Goal: Transaction & Acquisition: Download file/media

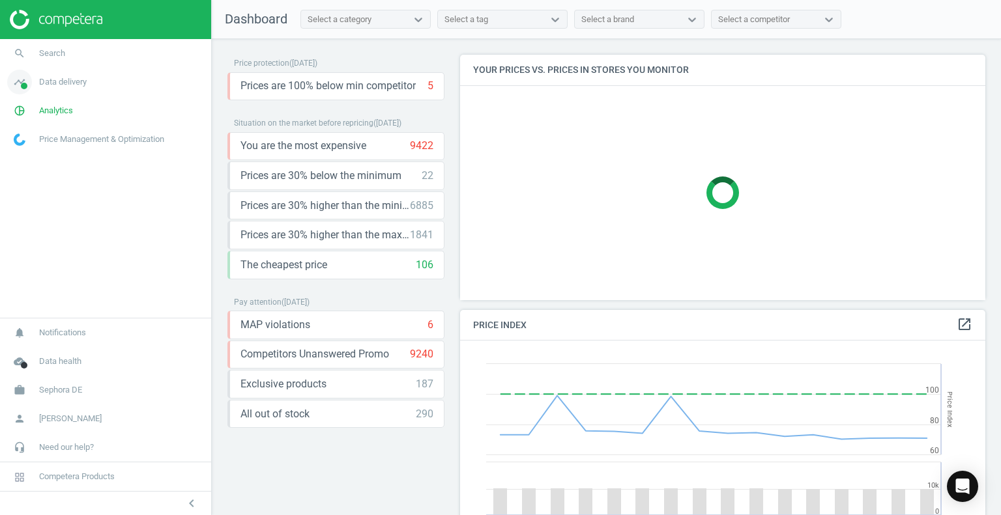
scroll to position [320, 536]
click at [59, 390] on span "Sephora DE" at bounding box center [60, 390] width 43 height 12
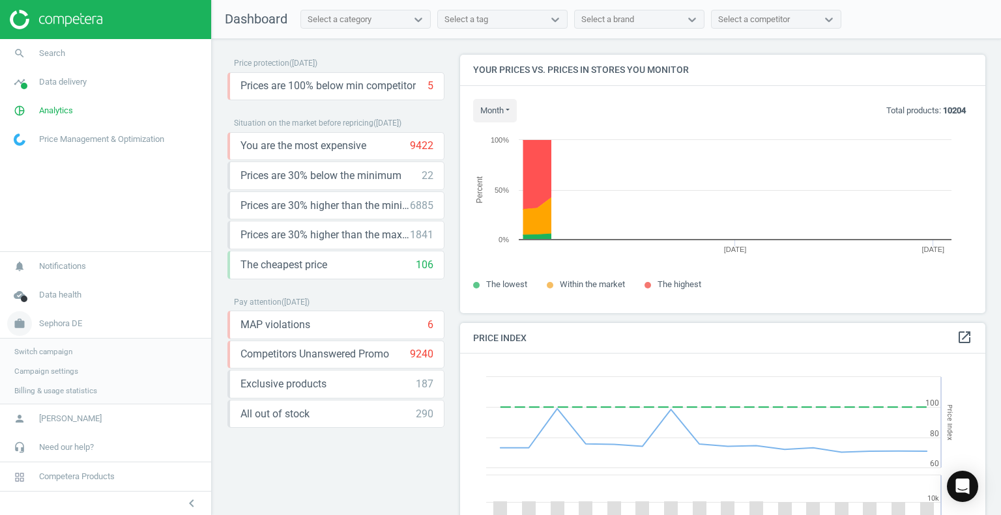
click at [68, 323] on span "Sephora DE" at bounding box center [60, 324] width 43 height 12
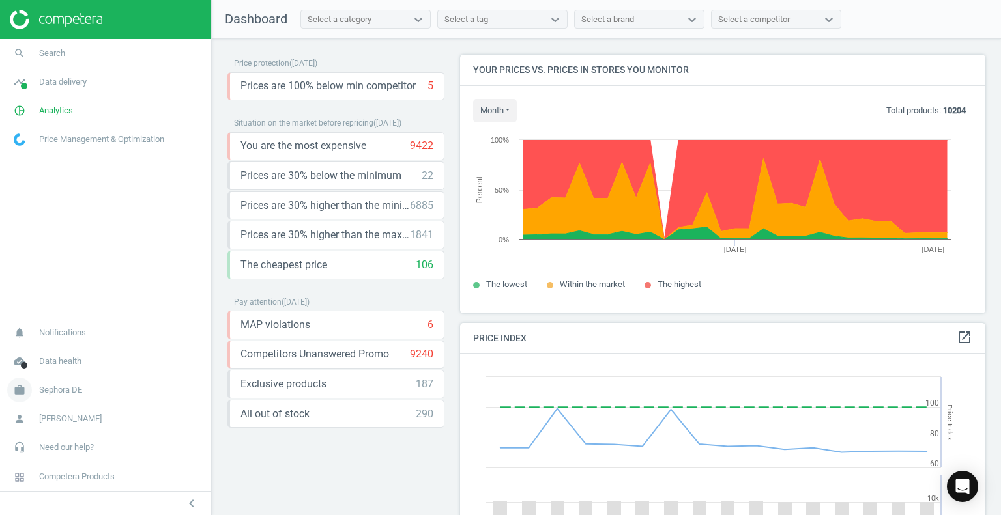
click at [78, 396] on span "Sephora DE" at bounding box center [60, 390] width 43 height 12
click at [60, 353] on span "Switch campaign" at bounding box center [43, 352] width 58 height 10
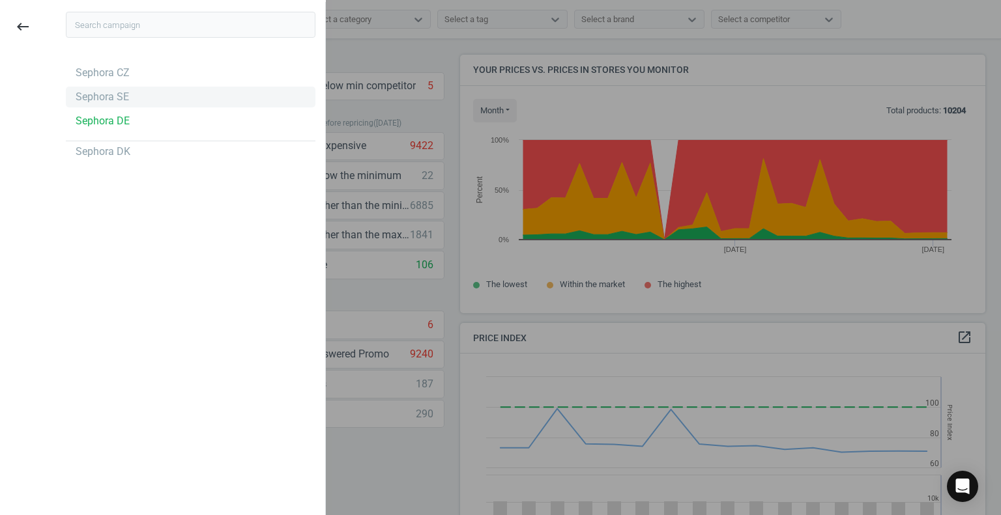
click at [102, 104] on div "Sephora SE" at bounding box center [102, 97] width 53 height 14
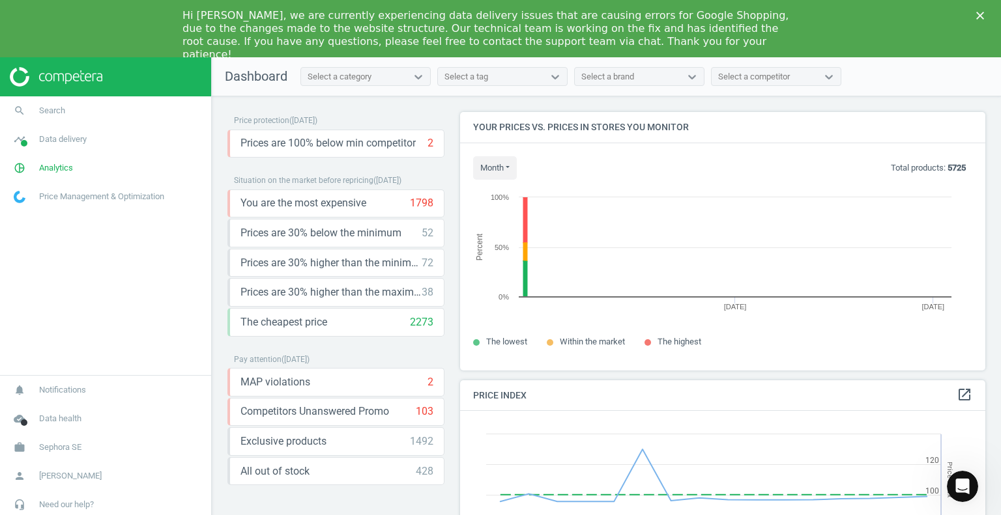
scroll to position [278, 536]
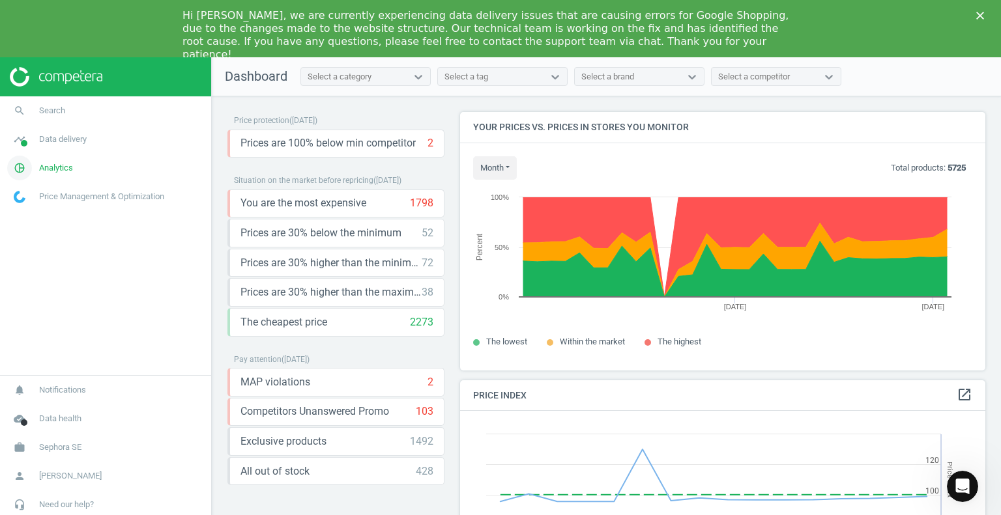
click at [65, 166] on span "Analytics" at bounding box center [56, 168] width 34 height 12
click at [22, 218] on span "Products" at bounding box center [29, 215] width 31 height 10
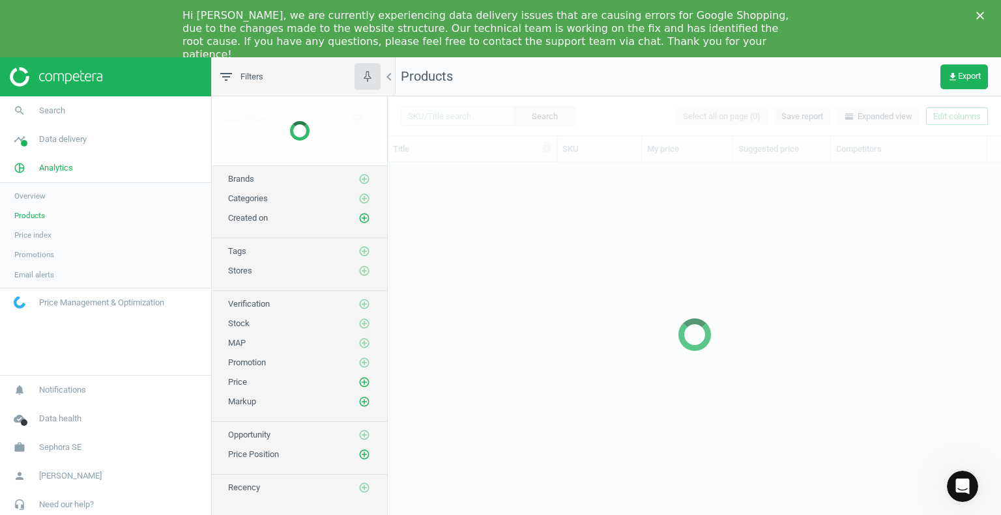
scroll to position [367, 603]
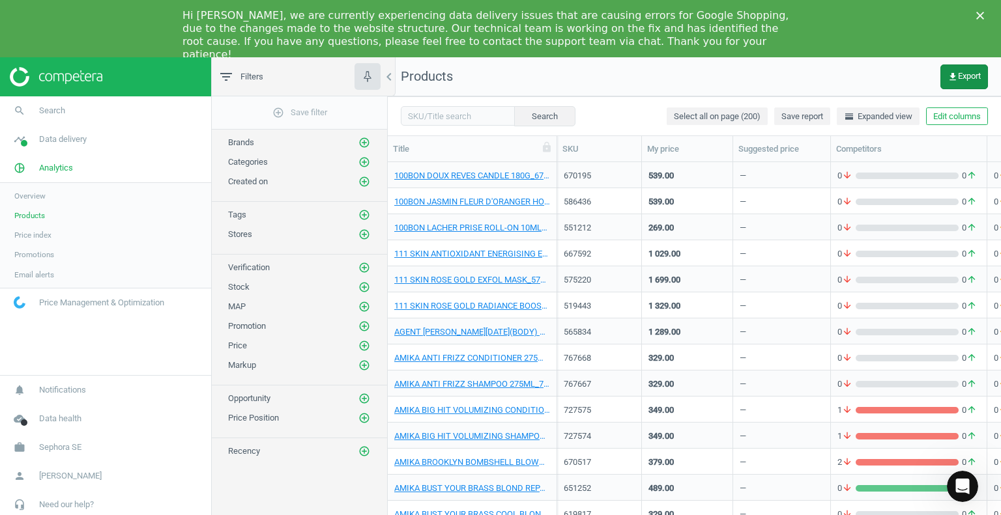
click at [978, 83] on button "get_app Export" at bounding box center [964, 77] width 48 height 25
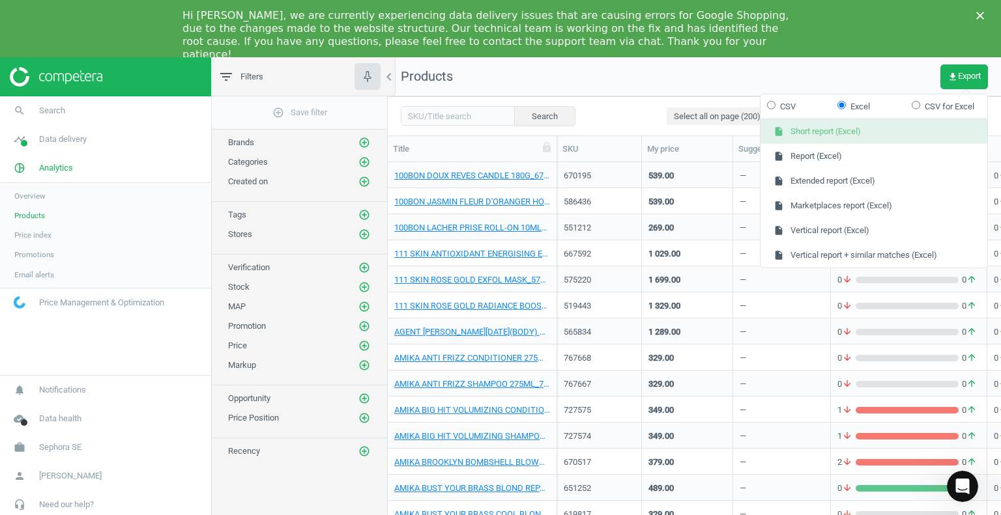
click at [848, 141] on button "insert_drive_file Short report (Excel)" at bounding box center [873, 131] width 227 height 25
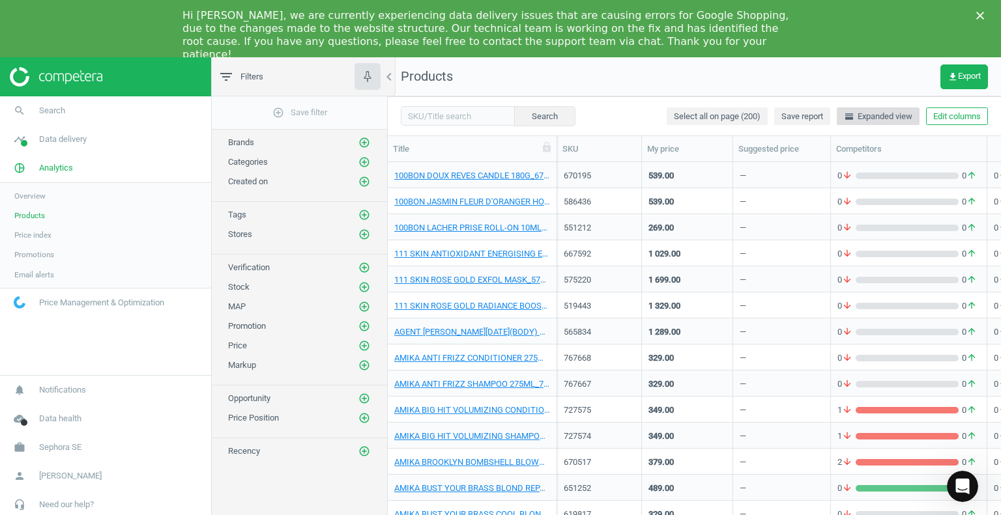
click at [869, 117] on span "horizontal_split Expanded view" at bounding box center [878, 117] width 68 height 12
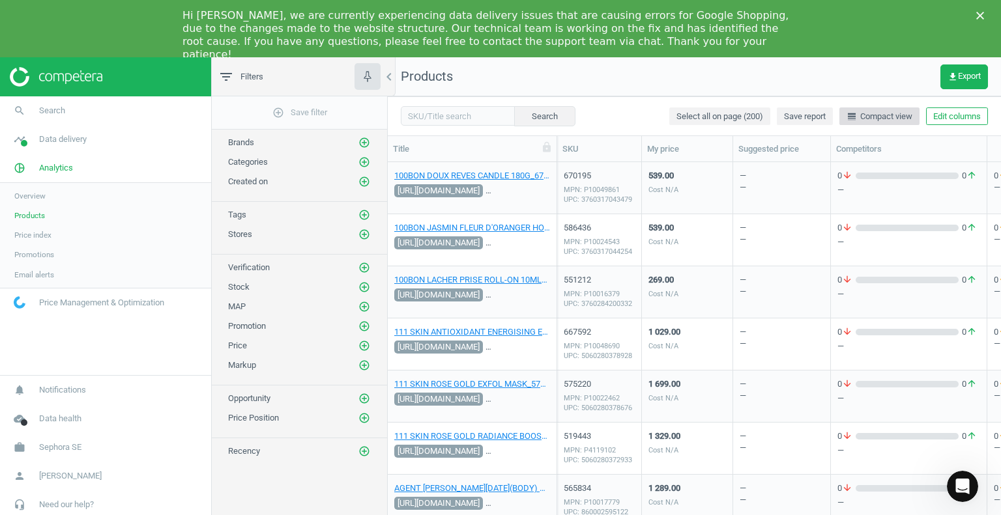
click at [870, 117] on span "line_weight Compact view" at bounding box center [879, 117] width 66 height 12
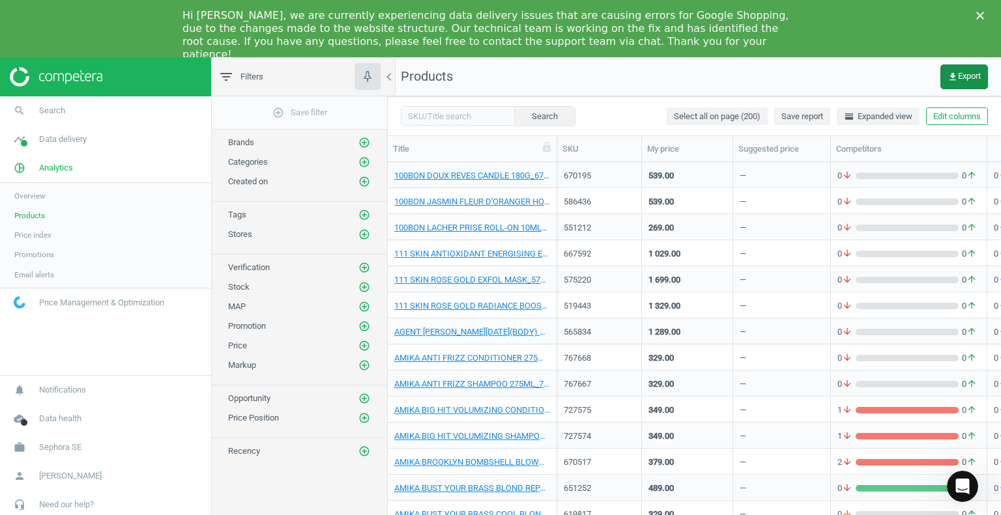
click at [952, 74] on icon "get_app" at bounding box center [952, 77] width 10 height 10
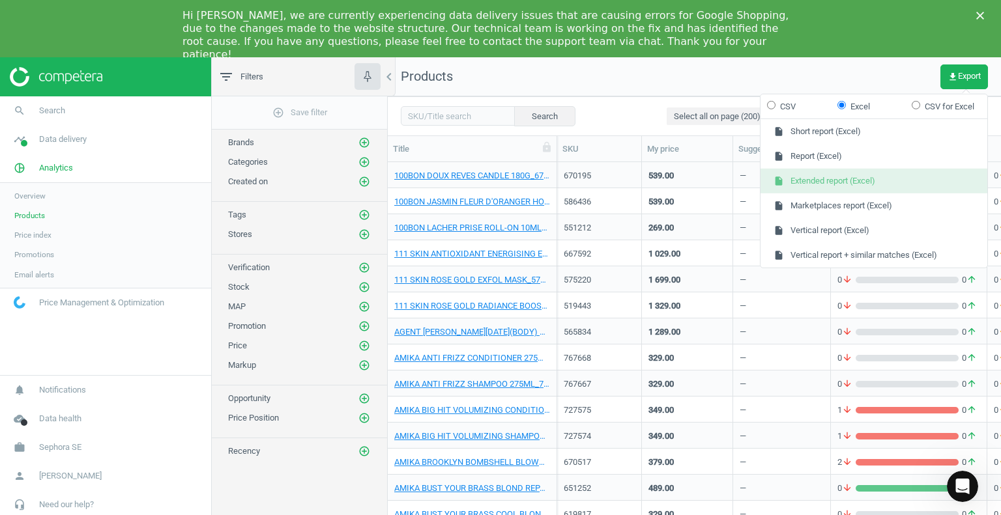
click at [890, 179] on button "insert_drive_file Extended report (Excel)" at bounding box center [873, 181] width 227 height 25
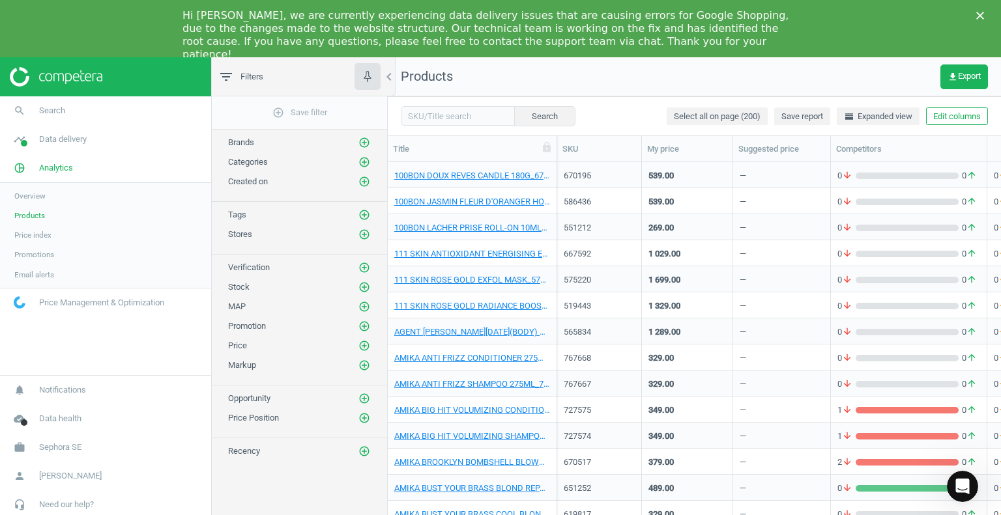
click at [975, 42] on div "Hi Agnieszka, we are currently experiencing data delivery issues that are causi…" at bounding box center [500, 35] width 1001 height 60
click at [963, 79] on span "get_app Export" at bounding box center [963, 77] width 33 height 10
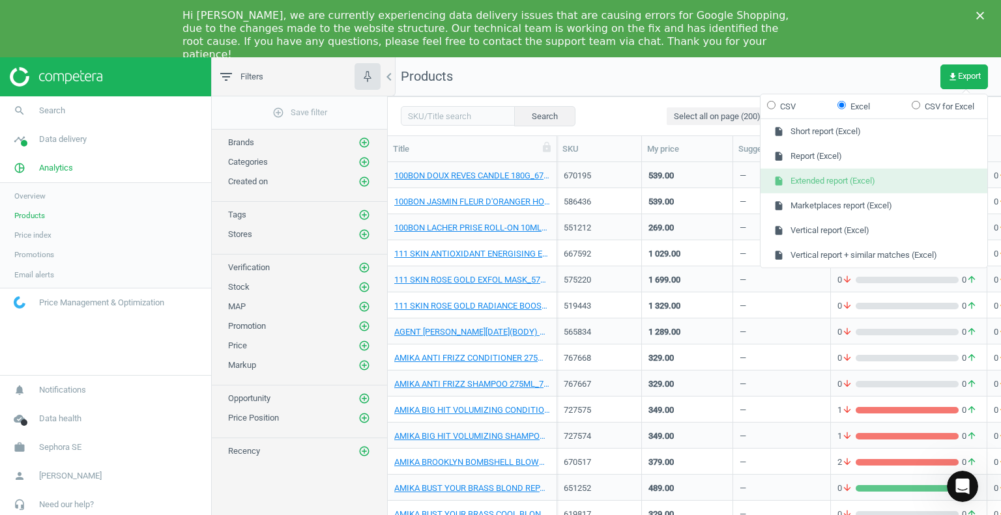
click at [902, 184] on button "insert_drive_file Extended report (Excel)" at bounding box center [873, 181] width 227 height 25
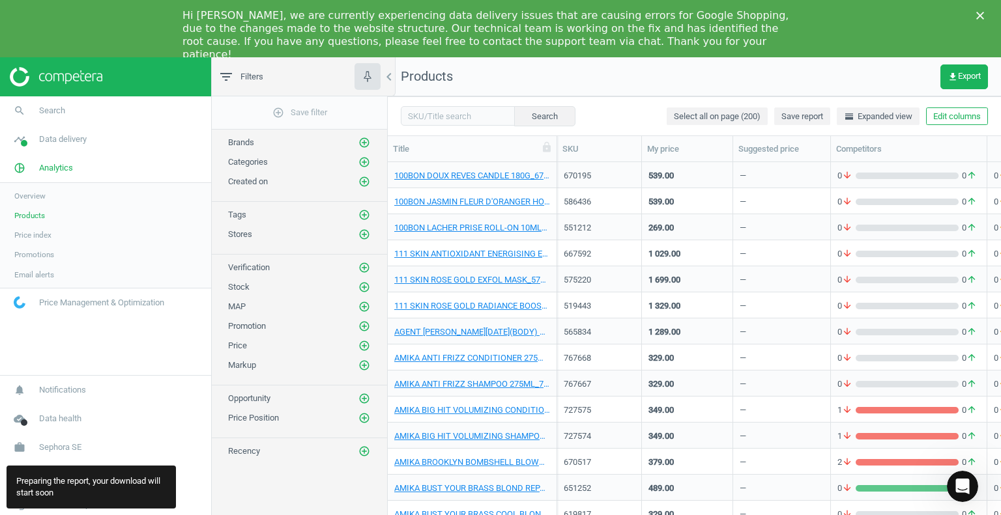
click at [109, 479] on div "Preparing the report, your download will start soon" at bounding box center [91, 487] width 169 height 43
